Goal: Information Seeking & Learning: Learn about a topic

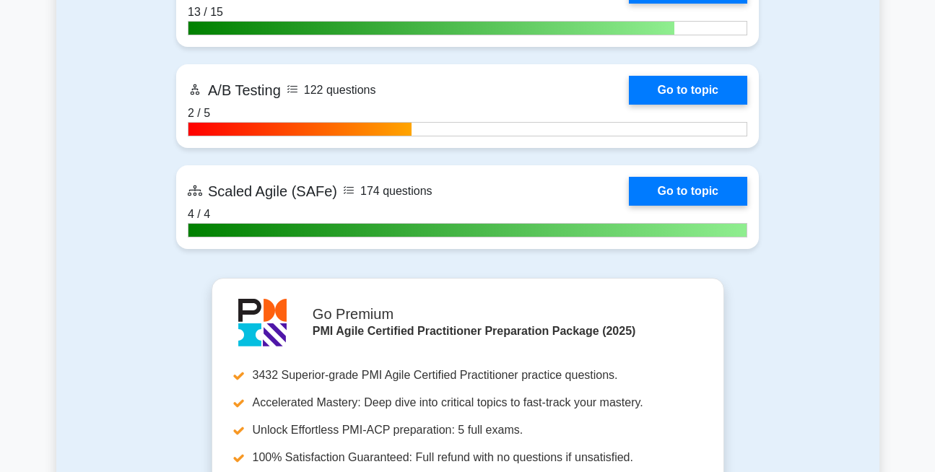
scroll to position [3836, 0]
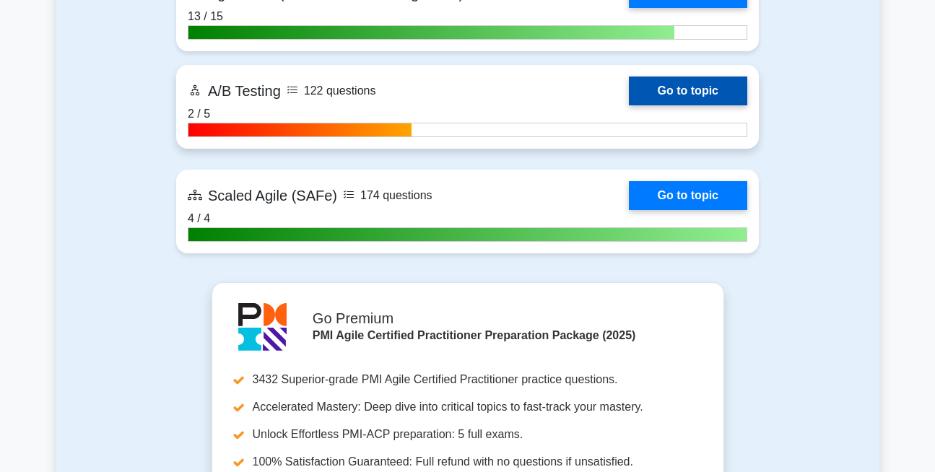
click at [713, 87] on link "Go to topic" at bounding box center [688, 91] width 118 height 29
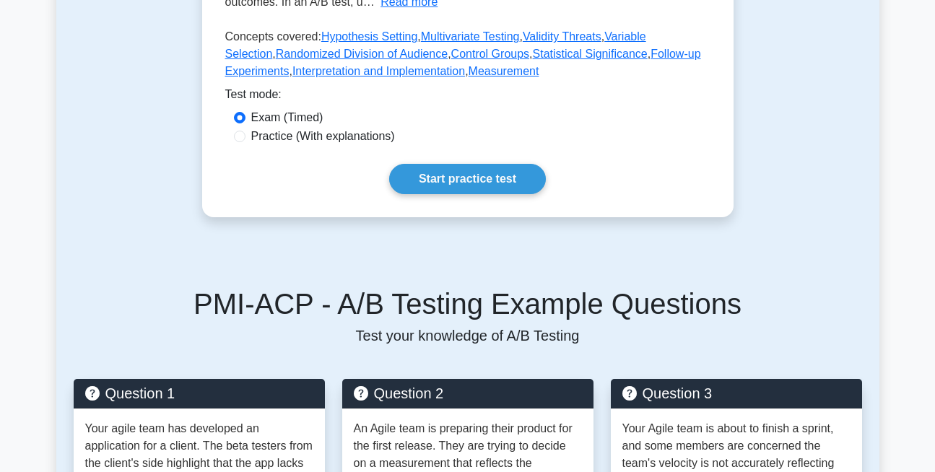
scroll to position [451, 0]
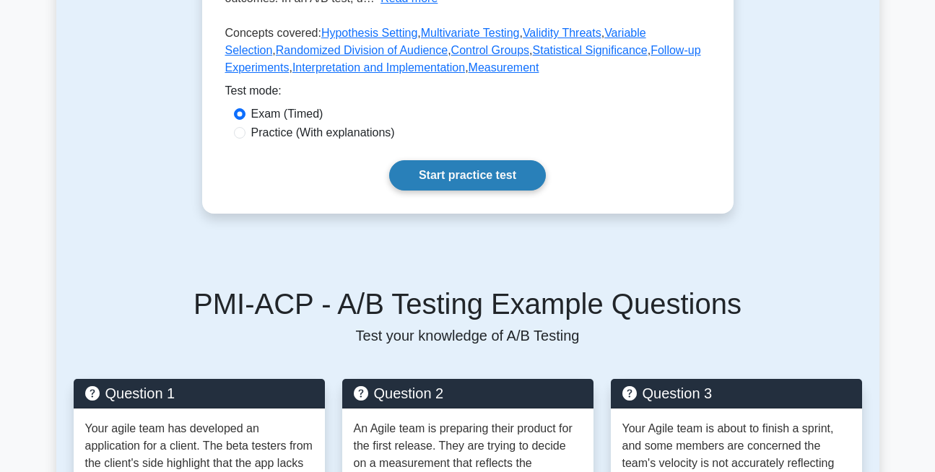
click at [463, 173] on link "Start practice test" at bounding box center [467, 175] width 157 height 30
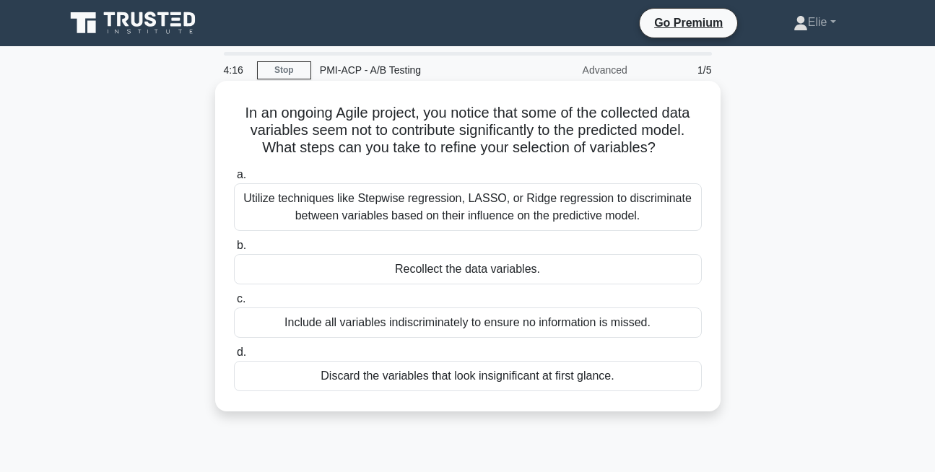
click at [394, 321] on div "Include all variables indiscriminately to ensure no information is missed." at bounding box center [468, 323] width 468 height 30
click at [234, 304] on input "c. Include all variables indiscriminately to ensure no information is missed." at bounding box center [234, 299] width 0 height 9
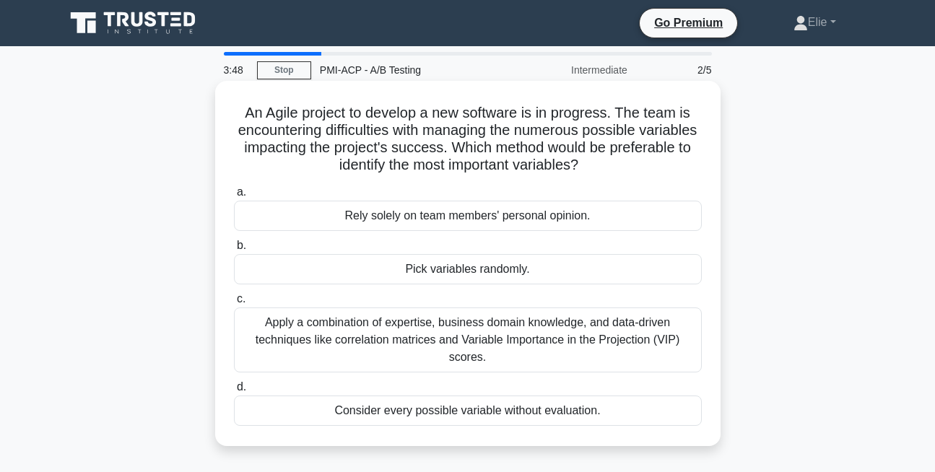
click at [432, 341] on div "Apply a combination of expertise, business domain knowledge, and data-driven te…" at bounding box center [468, 340] width 468 height 65
click at [234, 304] on input "c. Apply a combination of expertise, business domain knowledge, and data-driven…" at bounding box center [234, 299] width 0 height 9
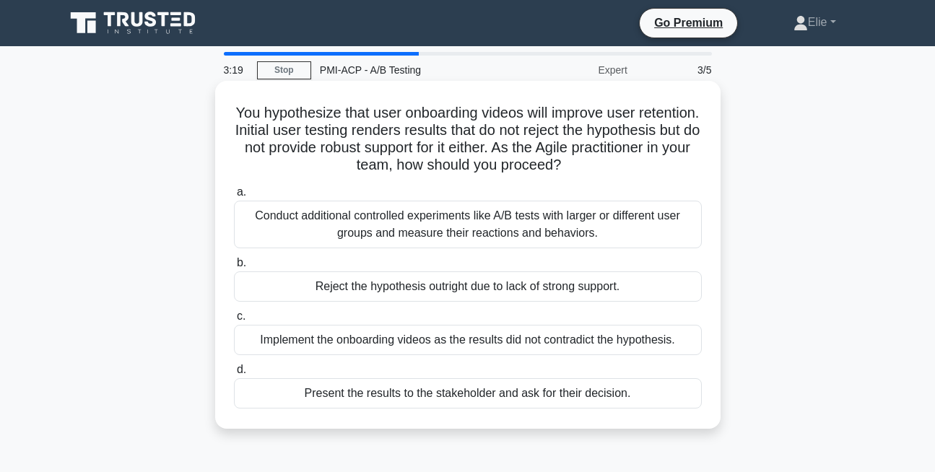
click at [503, 219] on div "Conduct additional controlled experiments like A/B tests with larger or differe…" at bounding box center [468, 225] width 468 height 48
click at [234, 197] on input "a. Conduct additional controlled experiments like A/B tests with larger or diff…" at bounding box center [234, 192] width 0 height 9
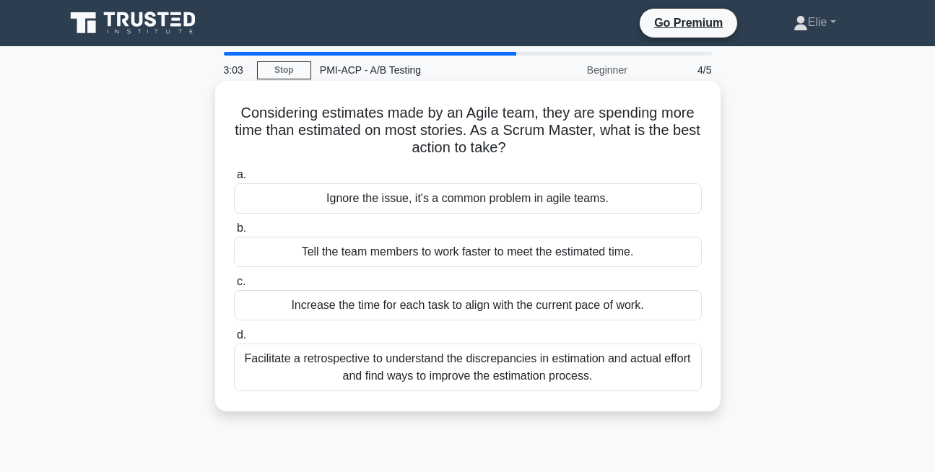
click at [480, 370] on div "Facilitate a retrospective to understand the discrepancies in estimation and ac…" at bounding box center [468, 368] width 468 height 48
click at [234, 340] on input "d. Facilitate a retrospective to understand the discrepancies in estimation and…" at bounding box center [234, 335] width 0 height 9
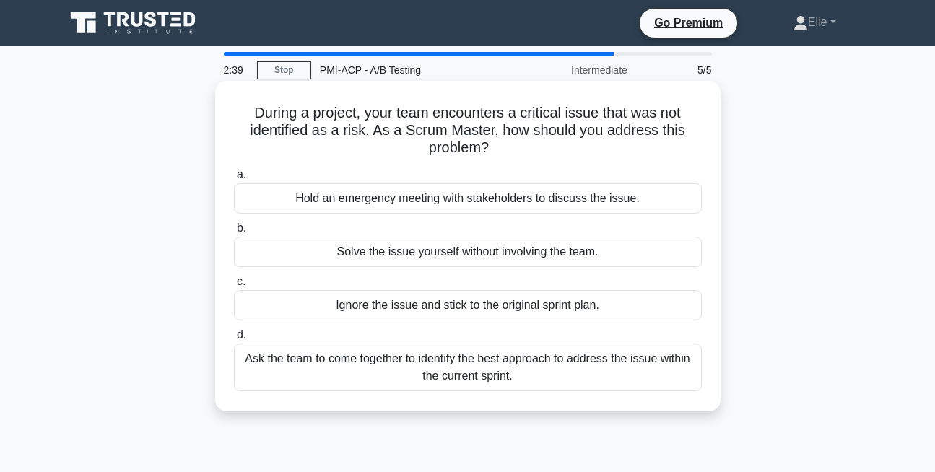
click at [464, 369] on div "Ask the team to come together to identify the best approach to address the issu…" at bounding box center [468, 368] width 468 height 48
click at [234, 340] on input "d. Ask the team to come together to identify the best approach to address the i…" at bounding box center [234, 335] width 0 height 9
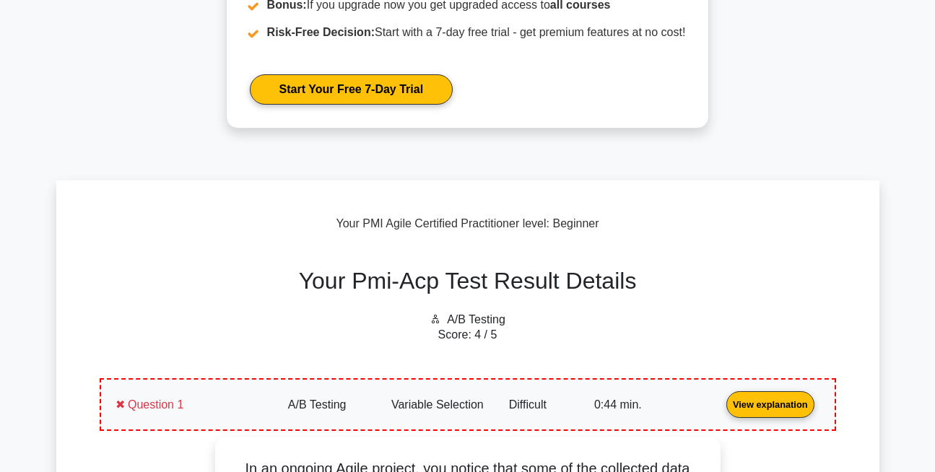
scroll to position [266, 0]
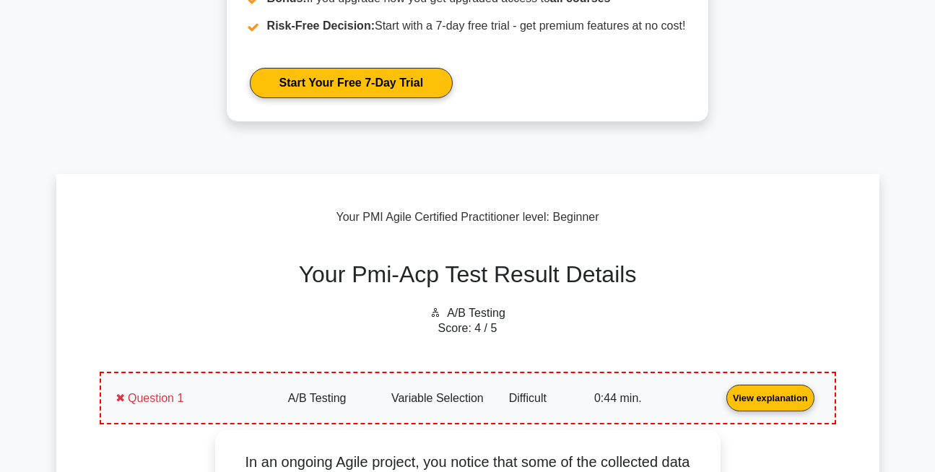
click at [720, 391] on link "View explanation" at bounding box center [770, 397] width 100 height 12
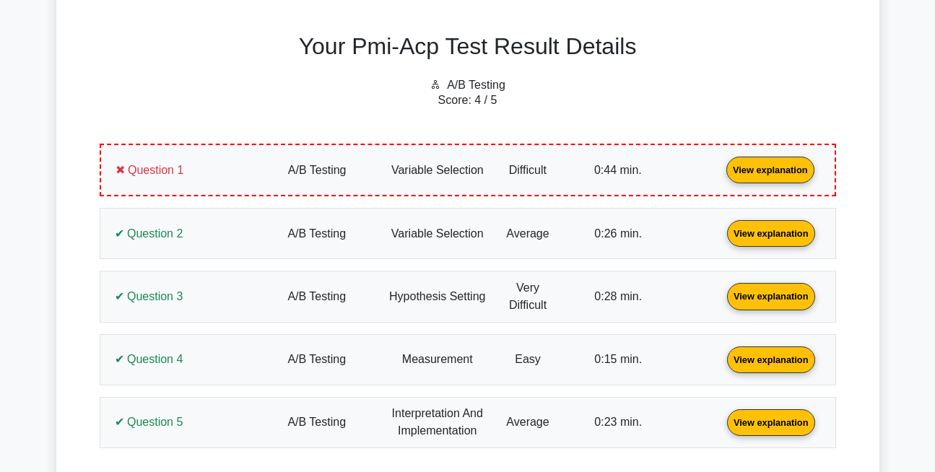
scroll to position [495, 0]
click at [720, 172] on link "View explanation" at bounding box center [770, 169] width 100 height 12
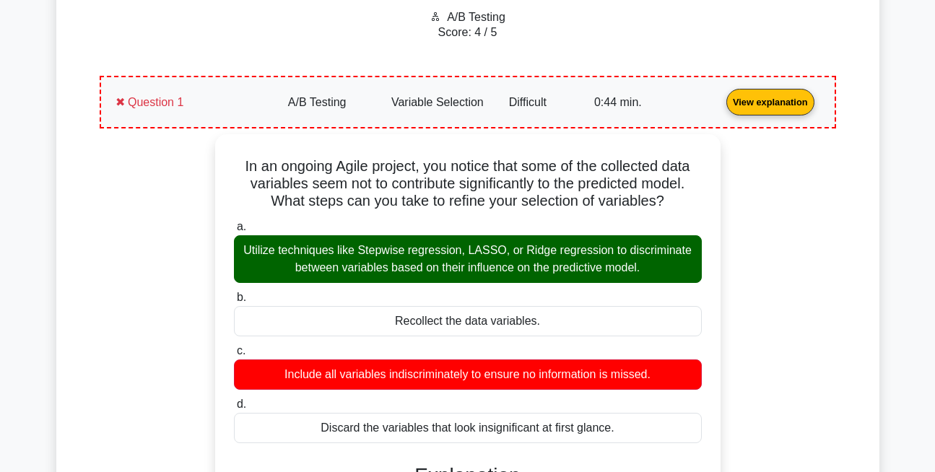
scroll to position [563, 0]
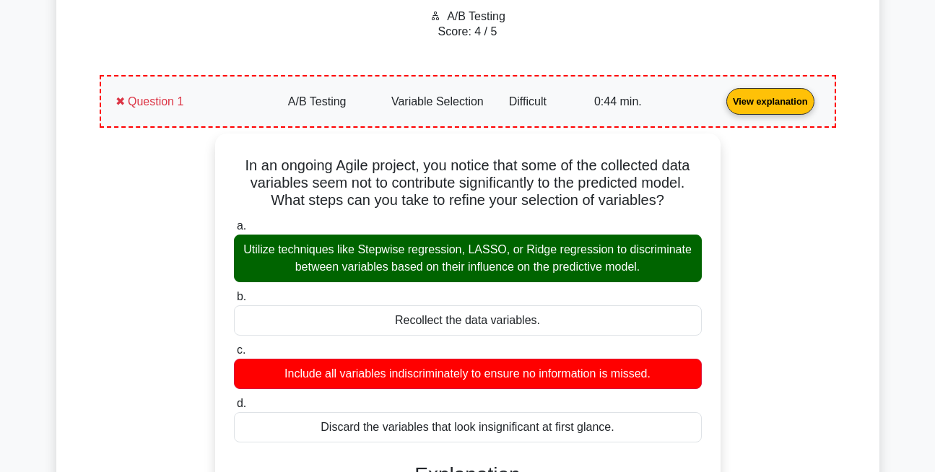
click at [720, 107] on link "View explanation" at bounding box center [770, 101] width 100 height 12
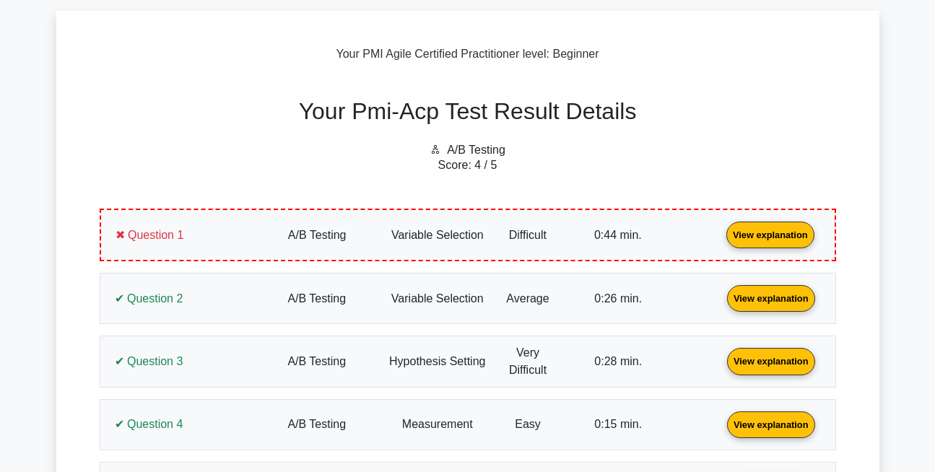
scroll to position [0, 0]
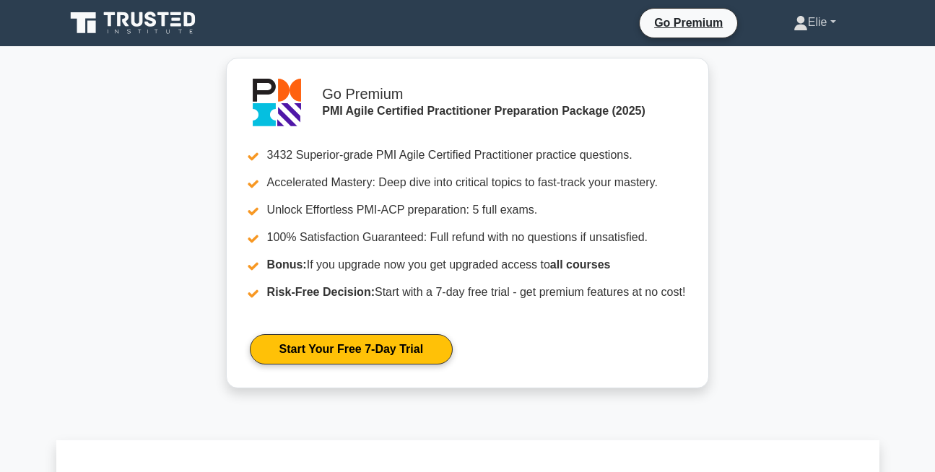
click at [823, 17] on link "Elie" at bounding box center [815, 22] width 112 height 29
click at [805, 54] on link "Profile" at bounding box center [816, 56] width 114 height 23
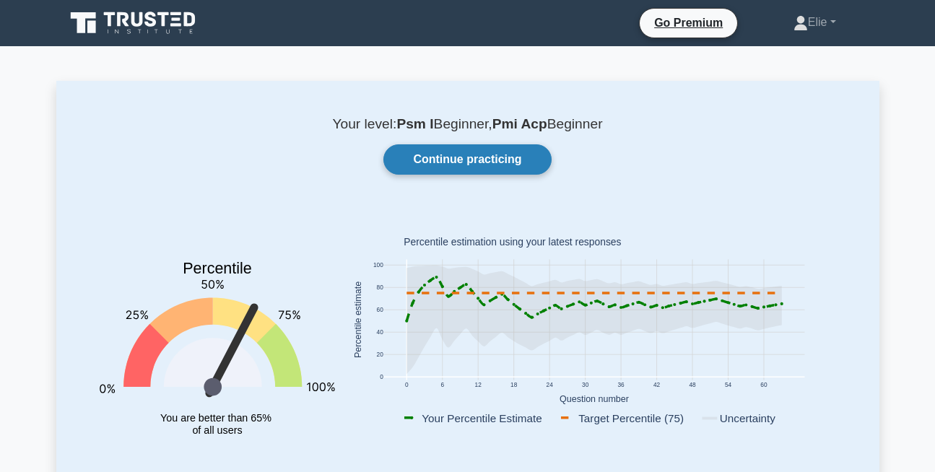
click at [508, 146] on link "Continue practicing" at bounding box center [466, 159] width 167 height 30
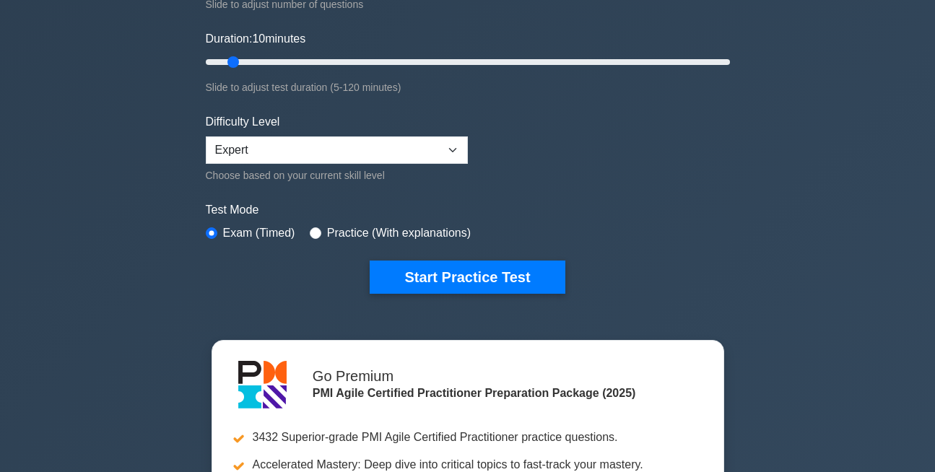
scroll to position [159, 0]
